Goal: Task Accomplishment & Management: Complete application form

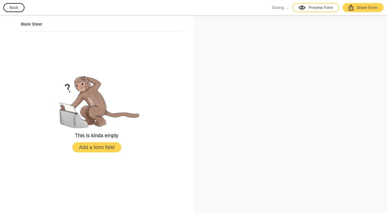
click at [101, 147] on button "Add a form field" at bounding box center [96, 148] width 49 height 10
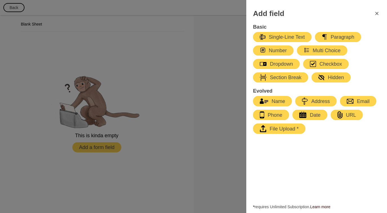
click at [376, 15] on icon "FormClose" at bounding box center [376, 13] width 7 height 7
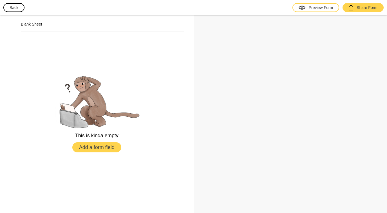
click at [10, 11] on button "Back" at bounding box center [13, 7] width 21 height 9
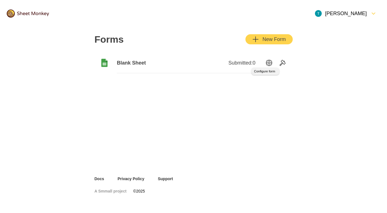
click at [268, 65] on icon "SettingsOption" at bounding box center [268, 63] width 7 height 7
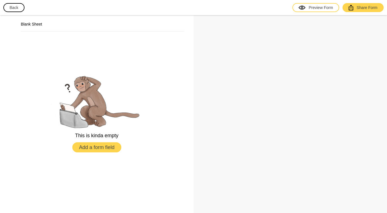
click at [101, 145] on button "Add a form field" at bounding box center [96, 148] width 49 height 10
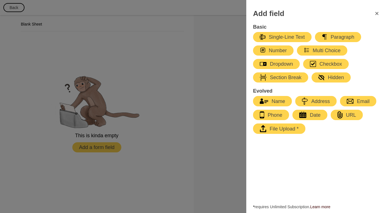
click at [314, 51] on div "Multi Choice" at bounding box center [321, 50] width 37 height 7
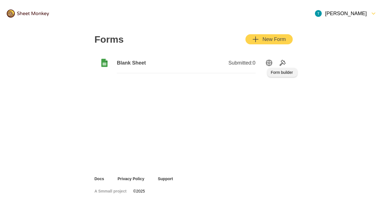
click at [280, 64] on icon "Tools" at bounding box center [282, 63] width 7 height 7
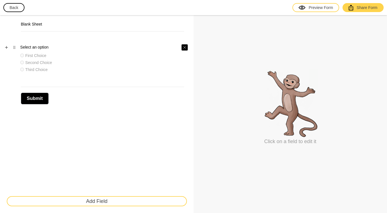
click at [183, 48] on icon "Close" at bounding box center [184, 47] width 3 height 3
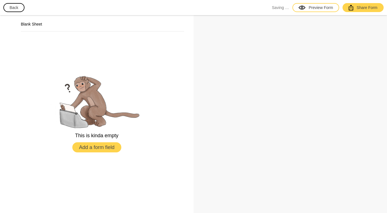
click at [91, 149] on button "Add a form field" at bounding box center [96, 148] width 49 height 10
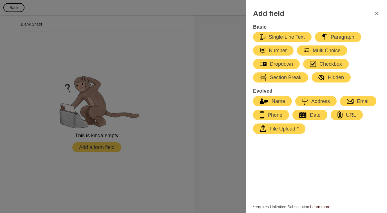
click at [290, 40] on div "Single-Line Text" at bounding box center [282, 37] width 45 height 7
select select "large"
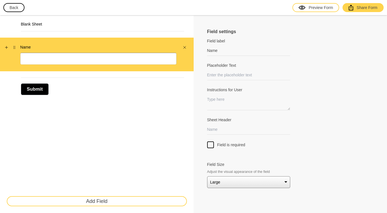
click at [63, 37] on div "Blank Sheet" at bounding box center [96, 26] width 193 height 22
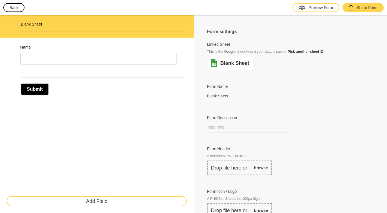
click at [91, 95] on div "Submit" at bounding box center [102, 87] width 163 height 18
click at [91, 67] on div "Name" at bounding box center [96, 55] width 193 height 34
select select "large"
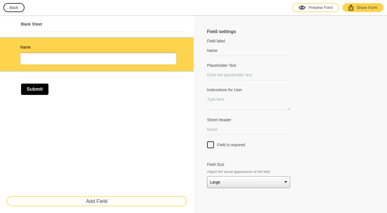
click at [69, 29] on div "Blank Sheet" at bounding box center [102, 26] width 163 height 10
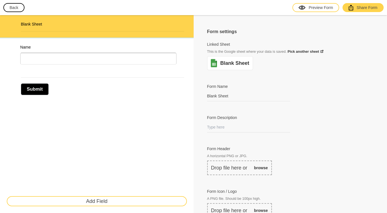
click at [39, 23] on h2 "Blank Sheet" at bounding box center [102, 24] width 163 height 6
click at [28, 24] on h2 "Blank Sheet" at bounding box center [102, 24] width 163 height 6
click at [65, 83] on div "Submit" at bounding box center [102, 87] width 163 height 18
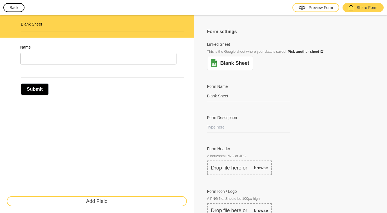
click at [91, 200] on button "Add Field" at bounding box center [97, 202] width 180 height 10
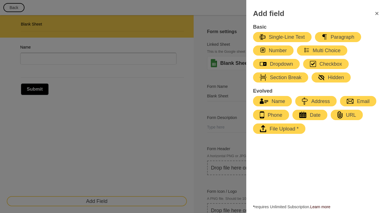
click at [286, 62] on div "Dropdown" at bounding box center [276, 64] width 33 height 7
select select "large"
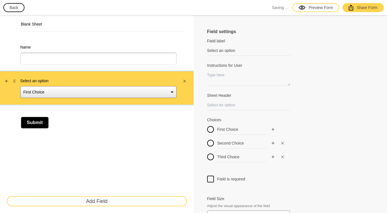
click at [44, 79] on label "Select an option" at bounding box center [98, 81] width 156 height 6
click at [44, 86] on select "First Choice Second Choice Third Choice" at bounding box center [98, 92] width 156 height 12
click at [46, 80] on label "Select an option" at bounding box center [98, 81] width 156 height 6
click at [46, 86] on select "First Choice Second Choice Third Choice" at bounding box center [98, 92] width 156 height 12
click at [46, 80] on label "Select an option" at bounding box center [98, 81] width 156 height 6
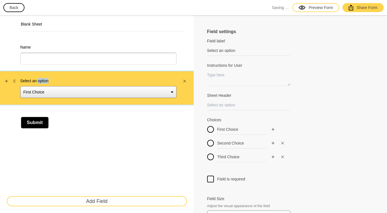
click at [46, 86] on select "First Choice Second Choice Third Choice" at bounding box center [98, 92] width 156 height 12
click at [37, 81] on label "Select an option" at bounding box center [98, 81] width 156 height 6
click at [37, 86] on select "First Choice Second Choice Third Choice" at bounding box center [98, 92] width 156 height 12
click at [15, 82] on icon "Drag" at bounding box center [14, 81] width 1 height 3
click at [34, 82] on label "Select an option" at bounding box center [98, 81] width 156 height 6
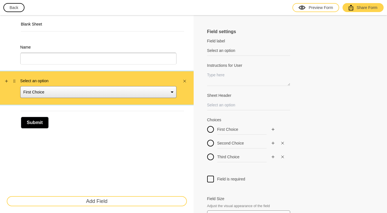
click at [34, 86] on select "First Choice Second Choice Third Choice" at bounding box center [98, 92] width 156 height 12
click at [34, 82] on label "Select an option" at bounding box center [98, 81] width 156 height 6
click at [34, 86] on select "First Choice Second Choice Third Choice" at bounding box center [98, 92] width 156 height 12
click at [34, 82] on label "Select an option" at bounding box center [98, 81] width 156 height 6
click at [34, 86] on select "First Choice Second Choice Third Choice" at bounding box center [98, 92] width 156 height 12
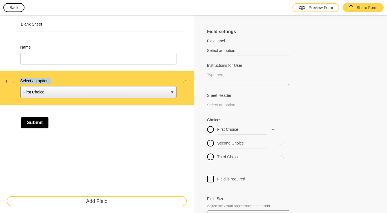
click at [53, 94] on select "First Choice Second Choice Third Choice" at bounding box center [98, 92] width 156 height 12
click at [170, 91] on select "First Choice Second Choice Third Choice" at bounding box center [98, 92] width 156 height 12
click at [20, 86] on select "First Choice Second Choice Third Choice" at bounding box center [98, 92] width 156 height 12
click at [149, 91] on select "First Choice Second Choice Third Choice" at bounding box center [98, 92] width 156 height 12
click at [147, 91] on select "First Choice Second Choice Third Choice" at bounding box center [98, 92] width 156 height 12
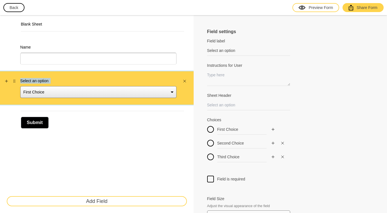
click at [20, 86] on select "First Choice Second Choice Third Choice" at bounding box center [98, 92] width 156 height 12
click at [28, 78] on label "Select an option" at bounding box center [98, 81] width 156 height 6
click at [28, 86] on select "First Choice Second Choice Third Choice" at bounding box center [98, 92] width 156 height 12
click at [28, 78] on label "Select an option" at bounding box center [98, 81] width 156 height 6
click at [28, 86] on select "First Choice Second Choice Third Choice" at bounding box center [98, 92] width 156 height 12
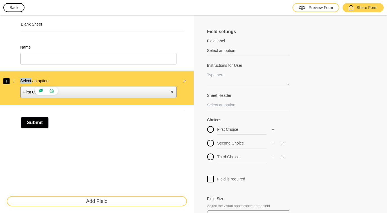
click at [6, 81] on icon "Add" at bounding box center [6, 81] width 3 height 3
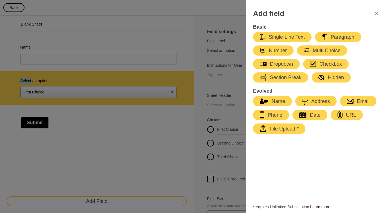
click at [332, 48] on div "Multi Choice" at bounding box center [321, 50] width 37 height 7
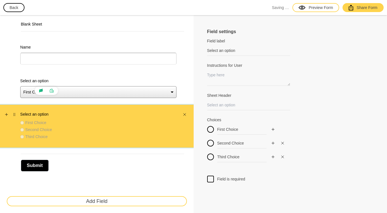
click at [38, 112] on label "Select an option" at bounding box center [98, 115] width 156 height 6
click at [42, 115] on label "Select an option" at bounding box center [98, 115] width 156 height 6
click at [69, 116] on label "Select an option" at bounding box center [98, 115] width 156 height 6
click at [72, 133] on div "First Choice Second Choice Third Choice" at bounding box center [98, 130] width 156 height 21
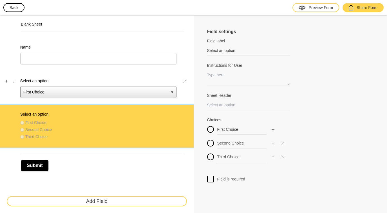
click at [81, 86] on div "Select an option First Choice Second Choice Third Choice" at bounding box center [98, 88] width 156 height 20
select select "large"
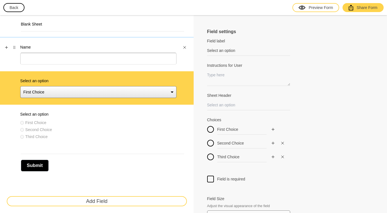
click at [87, 38] on div "Name" at bounding box center [96, 55] width 193 height 34
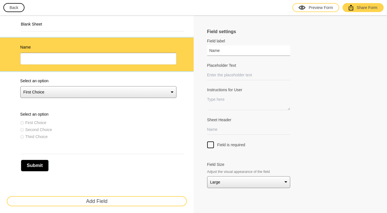
click at [215, 52] on input "Name" at bounding box center [248, 51] width 83 height 10
click at [227, 75] on input "Placeholder Text" at bounding box center [248, 75] width 83 height 10
click at [156, 88] on select "First Choice Second Choice Third Choice" at bounding box center [98, 92] width 156 height 12
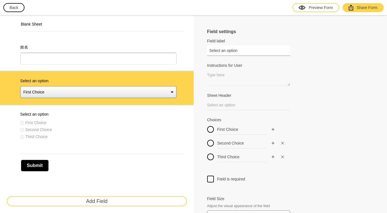
click at [228, 52] on input "Select an option" at bounding box center [248, 51] width 83 height 10
drag, startPoint x: 229, startPoint y: 51, endPoint x: 156, endPoint y: 50, distance: 72.8
click at [156, 50] on div "Blank Sheet 姓名 Select an o班级ption First Choice Second Choice Third Choice Selec…" at bounding box center [193, 125] width 387 height 221
click at [245, 51] on input "班级ption" at bounding box center [248, 51] width 83 height 10
type input "班级"
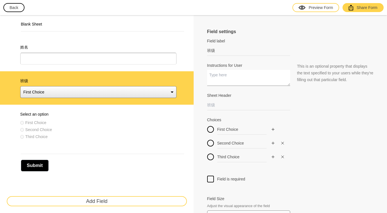
click at [238, 84] on textarea "Instructions for User" at bounding box center [248, 78] width 83 height 16
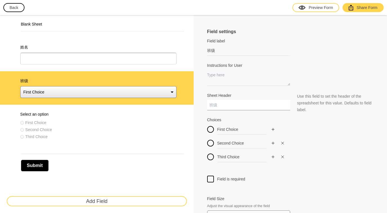
click at [224, 105] on input "Sheet Header" at bounding box center [248, 105] width 83 height 10
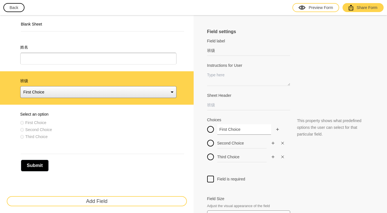
click at [231, 130] on input "First Choice" at bounding box center [244, 130] width 54 height 10
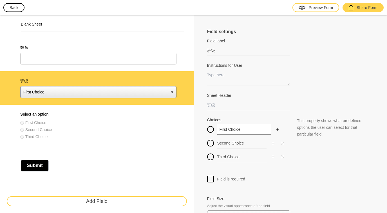
click at [231, 130] on input "First Choice" at bounding box center [244, 130] width 54 height 10
paste input "NEE4"
type input "NEE4"
click at [233, 140] on input "Second Choice" at bounding box center [244, 143] width 54 height 10
click at [226, 147] on input "Second Choice" at bounding box center [244, 143] width 54 height 10
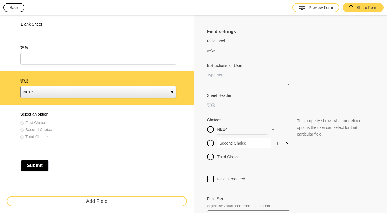
click at [226, 147] on input "Second Choice" at bounding box center [244, 143] width 54 height 10
paste input "EE3"
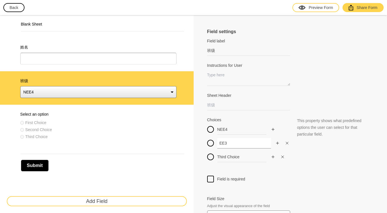
type input "EE3"
click at [229, 154] on input "Third Choice" at bounding box center [244, 157] width 54 height 10
click at [231, 156] on input "Third Choice" at bounding box center [244, 157] width 54 height 10
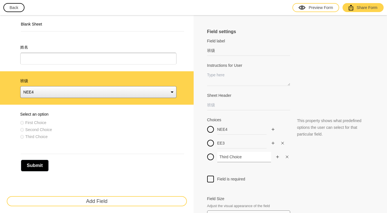
paste input "T3"
type input "TT3"
click at [242, 170] on div at bounding box center [290, 172] width 166 height 7
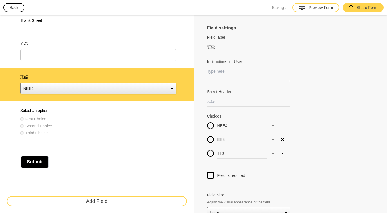
scroll to position [4, 0]
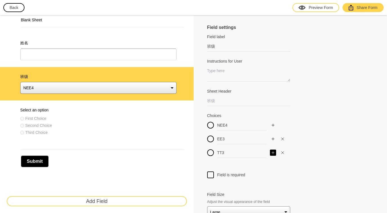
click at [271, 153] on icon "Add" at bounding box center [272, 152] width 3 height 3
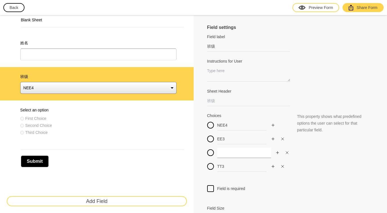
click at [238, 150] on input at bounding box center [244, 153] width 54 height 10
paste input "G224"
type input "G224"
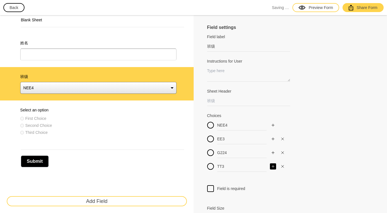
click at [270, 169] on button "button" at bounding box center [273, 167] width 6 height 6
click at [225, 167] on input at bounding box center [244, 167] width 54 height 10
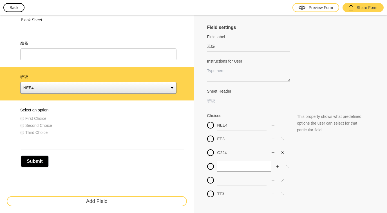
paste input "G225"
type input "G225"
click at [228, 179] on input at bounding box center [244, 180] width 54 height 10
paste input "G231"
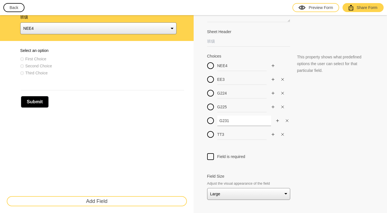
scroll to position [0, 0]
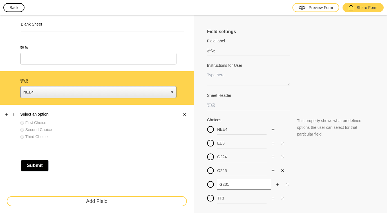
type input "G231"
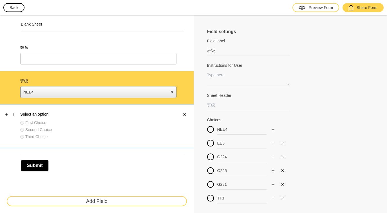
click at [67, 122] on div "First Choice" at bounding box center [98, 123] width 156 height 6
type input "Select an option"
type input "First Choice"
type input "Second Choice"
type input "Third Choice"
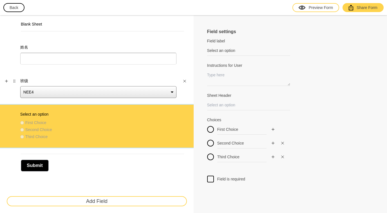
click at [106, 89] on select "NEE4 EE3 G224 G225 G231 TT3" at bounding box center [98, 92] width 156 height 12
type input "班级"
type input "NEE4"
type input "EE3"
type input "G224"
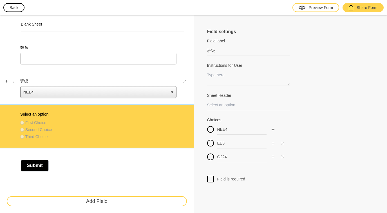
select select "large"
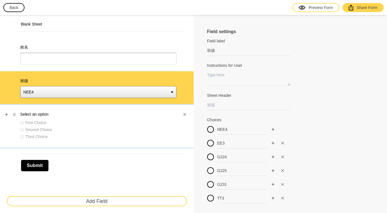
click at [119, 129] on div "Second Choice" at bounding box center [98, 130] width 156 height 6
type input "Select an option"
type input "First Choice"
type input "Second Choice"
type input "Third Choice"
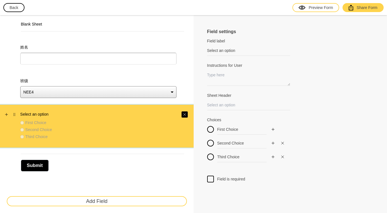
click at [185, 113] on icon "Close" at bounding box center [184, 114] width 3 height 3
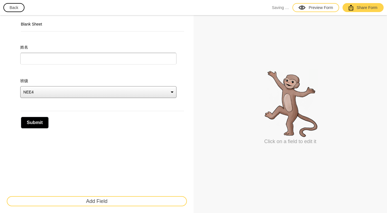
click at [69, 199] on button "Add Field" at bounding box center [97, 202] width 180 height 10
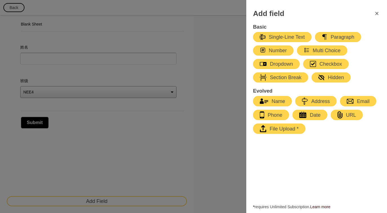
click at [283, 35] on div "Single-Line Text" at bounding box center [282, 37] width 45 height 7
select select "large"
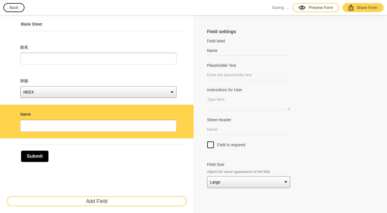
click at [206, 49] on div "Field settings Field label Name Field labels are usually just one or two words,…" at bounding box center [289, 114] width 193 height 198
click at [207, 49] on input "Name" at bounding box center [248, 51] width 83 height 10
paste input "大学名称(中文全名)"
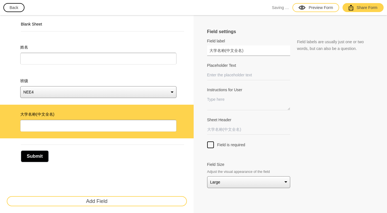
click at [241, 51] on input "大学名称(中文全名)" at bounding box center [248, 51] width 83 height 10
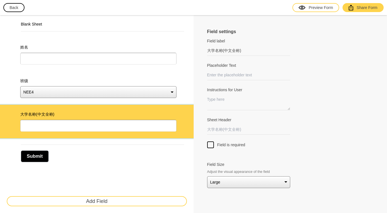
click at [105, 201] on button "Add Field" at bounding box center [97, 202] width 180 height 10
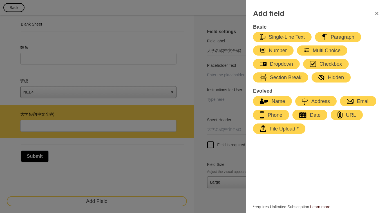
click at [319, 51] on div "Multi Choice" at bounding box center [321, 50] width 37 height 7
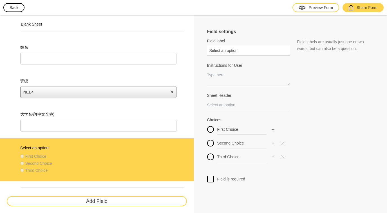
click at [223, 55] on input "Select an option" at bounding box center [248, 51] width 83 height 10
click at [222, 55] on input "Select an option" at bounding box center [248, 51] width 83 height 10
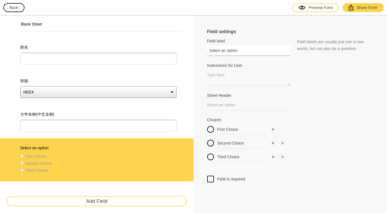
paste input "申请状态"
type input "申请状态"
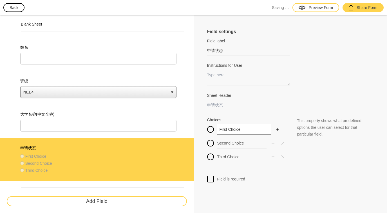
click at [222, 129] on input "First Choice" at bounding box center [244, 130] width 54 height 10
click at [233, 131] on input "First Choice" at bounding box center [244, 130] width 54 height 10
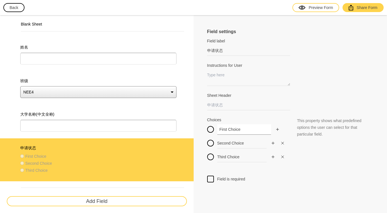
paste input "已提交"
type input "已提交"
click at [225, 141] on input "Second Choice" at bounding box center [244, 143] width 54 height 10
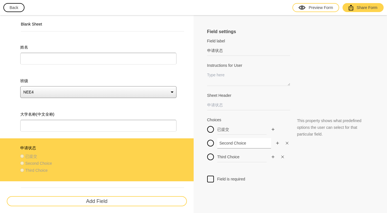
paste input "已录取"
type input "已录取"
click at [226, 161] on input "Third Choice" at bounding box center [244, 157] width 54 height 10
click at [224, 154] on input "Third Choice" at bounding box center [244, 157] width 54 height 10
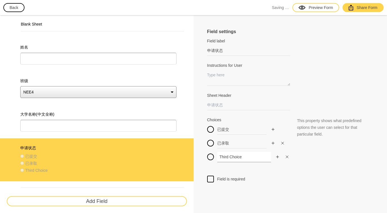
click at [224, 155] on input "Third Choice" at bounding box center [244, 157] width 54 height 10
click at [228, 158] on input "Third Choice" at bounding box center [244, 157] width 54 height 10
paste input "未录取"
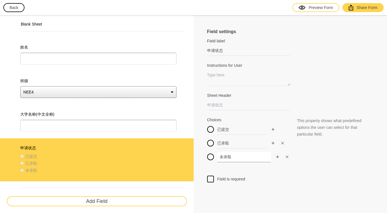
type input "未录取"
click at [241, 192] on div "Field settings Field label 申请状态 Field labels are usually just one or two words,…" at bounding box center [289, 129] width 193 height 229
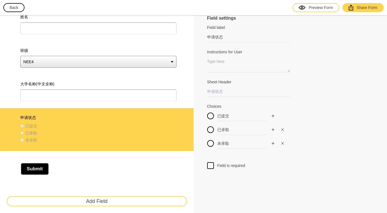
click at [112, 168] on div "Submit" at bounding box center [102, 166] width 163 height 18
click at [82, 169] on div "Submit" at bounding box center [102, 166] width 163 height 18
click at [40, 168] on button "Submit" at bounding box center [35, 169] width 28 height 12
click at [94, 181] on div "Submit" at bounding box center [96, 166] width 193 height 30
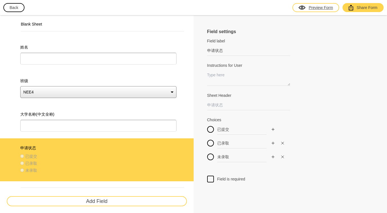
click at [329, 9] on div "Preview Form" at bounding box center [315, 8] width 34 height 6
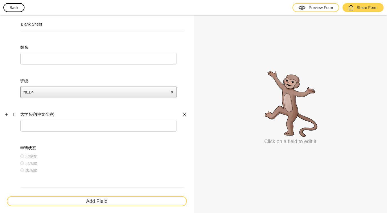
scroll to position [30, 0]
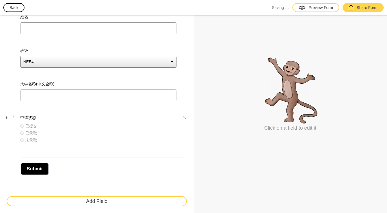
click at [27, 127] on label "已提交" at bounding box center [31, 126] width 12 height 6
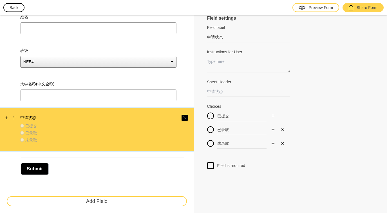
click at [183, 119] on icon "Close" at bounding box center [184, 117] width 3 height 3
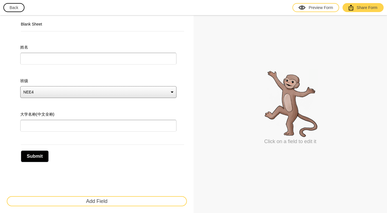
scroll to position [0, 0]
click at [38, 157] on button "Submit" at bounding box center [35, 157] width 28 height 12
click at [87, 201] on button "Add Field" at bounding box center [97, 202] width 180 height 10
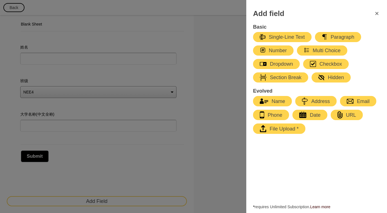
click at [294, 35] on div "Single-Line Text" at bounding box center [282, 37] width 45 height 7
select select "large"
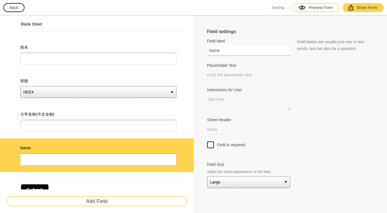
click at [214, 51] on input "Name" at bounding box center [248, 51] width 83 height 10
paste input "申请状态"
paste input "已提交"
paste input "已录取"
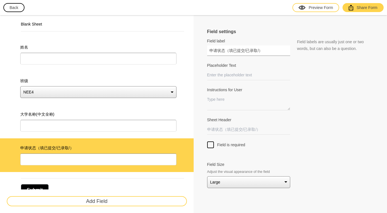
paste input "未录取"
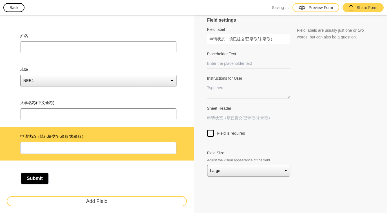
scroll to position [21, 0]
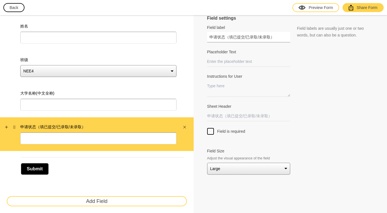
type input "申请状态（填已提交/已录取/未录取）"
click at [145, 149] on div "申请状态（填已提交/已录取/未录取）" at bounding box center [96, 135] width 193 height 34
click at [123, 183] on div "Blank Sheet 姓名 班级 NEE4 EE3 G224 G225 G231 TT3 大学名称(中文全称) 申请状态（填已提交/已录取/未录取） Sub…" at bounding box center [96, 104] width 193 height 220
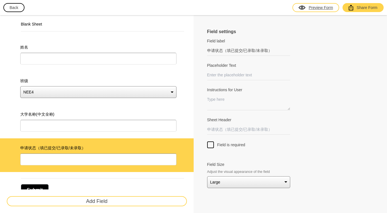
click at [307, 11] on link "Preview Form" at bounding box center [315, 7] width 47 height 9
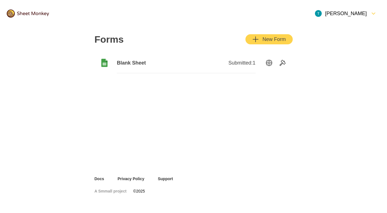
click at [120, 65] on span "Blank Sheet" at bounding box center [151, 63] width 69 height 7
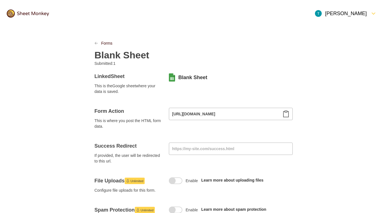
click at [177, 75] on div at bounding box center [176, 77] width 3 height 9
click at [172, 77] on icon at bounding box center [172, 78] width 6 height 8
click at [175, 81] on div at bounding box center [176, 77] width 3 height 9
click at [103, 43] on link "Forms" at bounding box center [106, 43] width 11 height 6
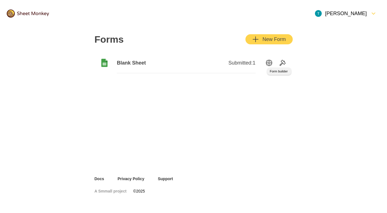
click at [284, 60] on icon "Tools" at bounding box center [282, 63] width 7 height 7
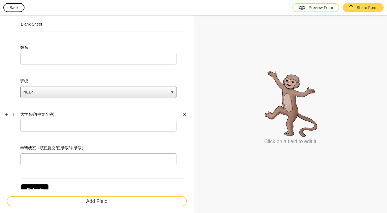
scroll to position [21, 0]
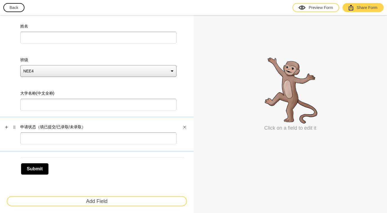
click at [84, 123] on div "申请状态（填已提交/已录取/未录取）" at bounding box center [96, 135] width 193 height 34
select select "large"
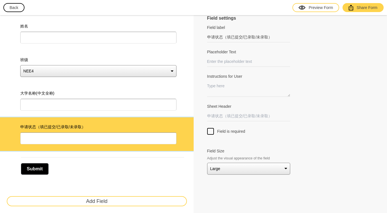
scroll to position [0, 0]
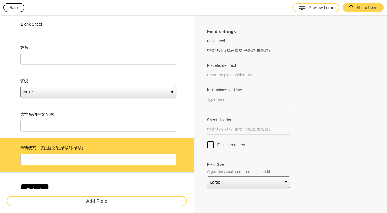
click at [232, 32] on h5 "Field settings" at bounding box center [261, 32] width 108 height 6
click at [222, 40] on label "Field label" at bounding box center [248, 41] width 83 height 6
click at [222, 46] on input "申请状态（填已提交/已录取/未录取）" at bounding box center [248, 51] width 83 height 10
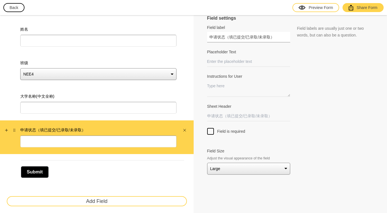
scroll to position [21, 0]
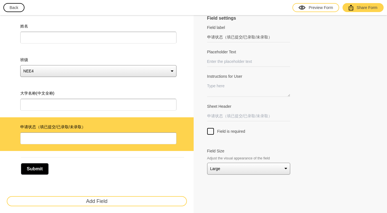
click at [123, 163] on div "Submit" at bounding box center [102, 166] width 163 height 18
click at [9, 128] on button "button" at bounding box center [6, 127] width 6 height 6
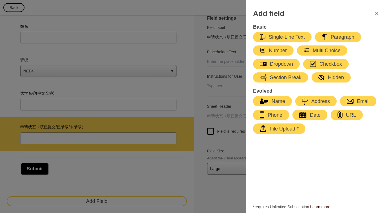
click at [285, 63] on div "Dropdown" at bounding box center [276, 64] width 33 height 7
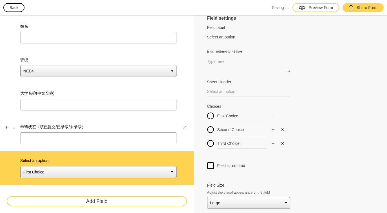
click at [24, 127] on label "申请状态（填已提交/已录取/未录取）" at bounding box center [98, 127] width 156 height 6
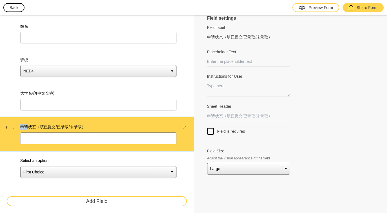
click at [24, 127] on label "申请状态（填已提交/已录取/未录取）" at bounding box center [98, 127] width 156 height 6
drag, startPoint x: 22, startPoint y: 126, endPoint x: 33, endPoint y: 127, distance: 11.0
click at [33, 127] on label "申请状态（填已提交/已录取/未录取）" at bounding box center [98, 127] width 156 height 6
copy label "申请状态"
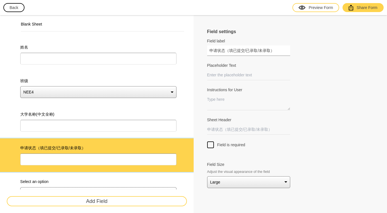
click at [215, 51] on input "申请状态（填已提交/已录取/未录取）" at bounding box center [248, 51] width 83 height 10
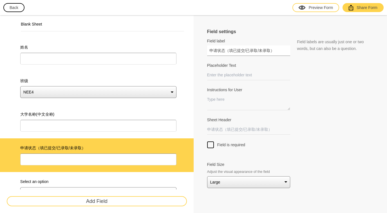
click at [215, 51] on input "申请状态（填已提交/已录取/未录取）" at bounding box center [248, 51] width 83 height 10
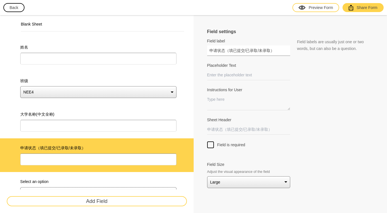
paste input "text"
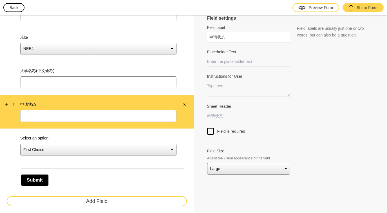
scroll to position [46, 0]
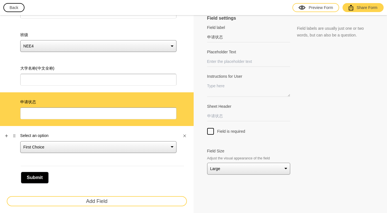
click at [150, 148] on select "First Choice Second Choice Third Choice" at bounding box center [98, 147] width 156 height 12
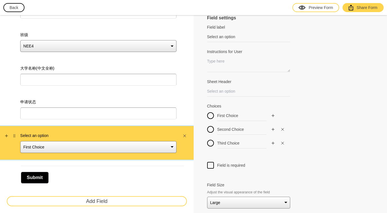
click at [20, 141] on select "First Choice Second Choice Third Choice" at bounding box center [98, 147] width 156 height 12
click at [231, 118] on input "First Choice" at bounding box center [244, 116] width 54 height 10
click at [224, 114] on input "First Choice" at bounding box center [244, 116] width 54 height 10
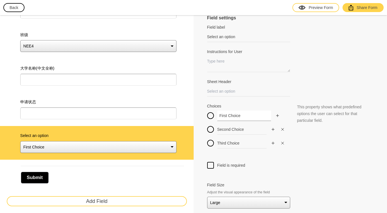
click at [224, 114] on input "First Choice" at bounding box center [244, 116] width 54 height 10
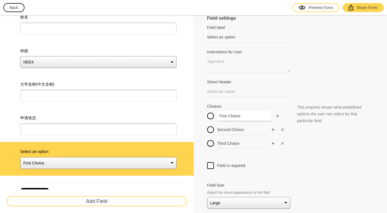
scroll to position [30, 0]
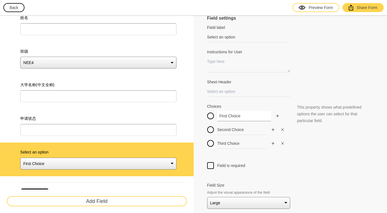
click at [234, 116] on input "First Choice" at bounding box center [244, 116] width 54 height 10
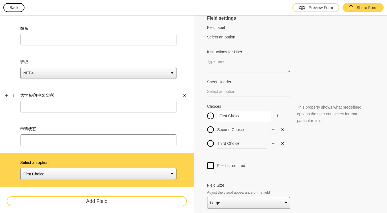
scroll to position [23, 0]
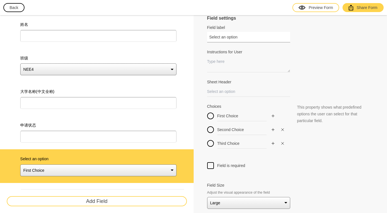
click at [223, 37] on input "Select an option" at bounding box center [248, 37] width 83 height 10
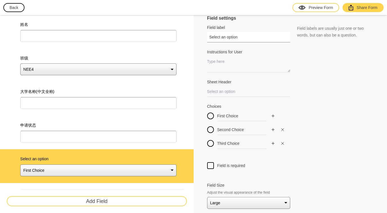
click at [223, 37] on input "Select an option" at bounding box center [248, 37] width 83 height 10
paste input "申请状态"
type input "申请状态"
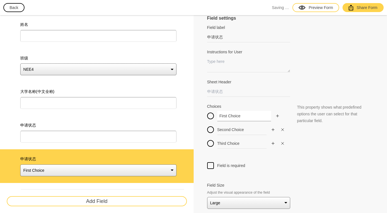
click at [221, 115] on input "First Choice" at bounding box center [244, 116] width 54 height 10
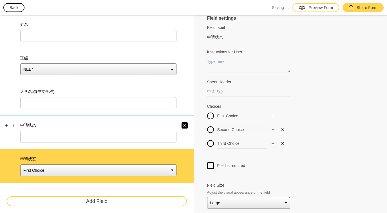
click at [185, 124] on icon "Close" at bounding box center [184, 125] width 3 height 3
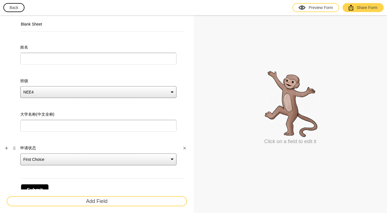
click at [111, 161] on select "First Choice Second Choice Third Choice" at bounding box center [98, 160] width 156 height 12
select select "large"
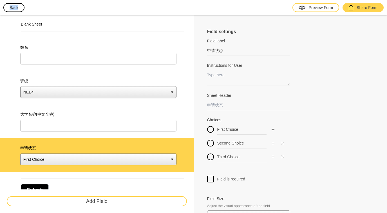
click at [98, 0] on html "Back Preview Form Share Form Blank Sheet 姓名 班级 NEE4 EE3 G224 G225 G231 TT3 大学名称…" at bounding box center [193, 106] width 387 height 213
click at [226, 123] on div at bounding box center [248, 124] width 83 height 2
click at [226, 132] on input "First Choice" at bounding box center [244, 130] width 54 height 10
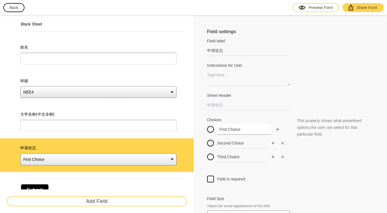
click at [226, 132] on input "First Choice" at bounding box center [244, 130] width 54 height 10
paste input "已提交"
type input "已提交"
click at [230, 142] on input "Second Choice" at bounding box center [244, 143] width 54 height 10
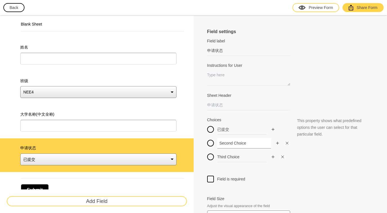
click at [230, 142] on input "Second Choice" at bounding box center [244, 143] width 54 height 10
paste input "已录取"
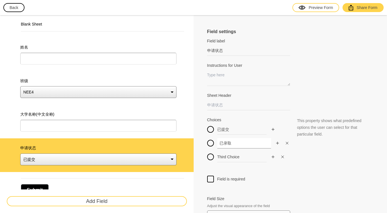
type input "已录取"
click at [229, 157] on input "Third Choice" at bounding box center [244, 157] width 54 height 10
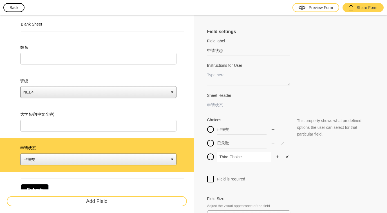
click at [234, 157] on input "Third Choice" at bounding box center [244, 157] width 54 height 10
paste input "未录取"
type input "未录取"
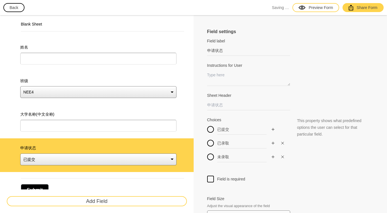
click at [305, 180] on div "Field is required" at bounding box center [290, 179] width 166 height 7
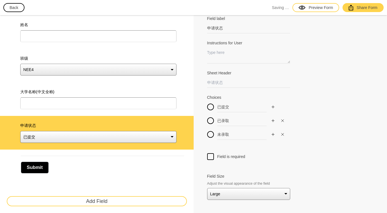
click at [158, 153] on div "Submit" at bounding box center [97, 164] width 180 height 23
click at [168, 179] on div "Submit" at bounding box center [96, 165] width 193 height 30
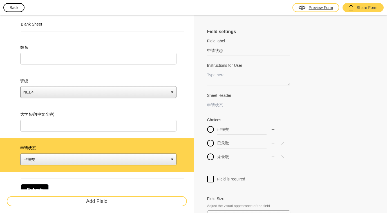
click at [309, 6] on div "Preview Form" at bounding box center [315, 8] width 34 height 6
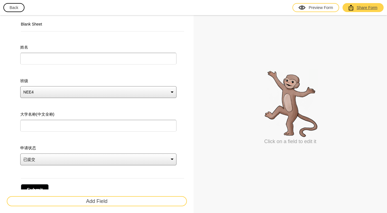
click at [371, 9] on div "Share Form" at bounding box center [362, 8] width 29 height 6
